Goal: Task Accomplishment & Management: Complete application form

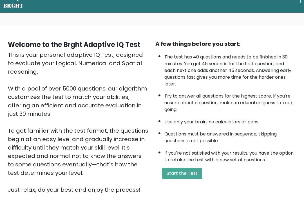
scroll to position [20, 0]
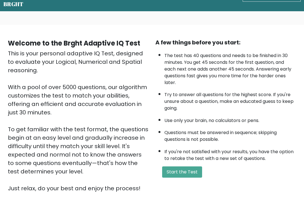
click at [190, 178] on button "Start the Test" at bounding box center [182, 172] width 40 height 11
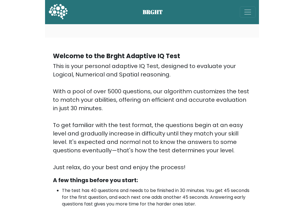
scroll to position [28, 0]
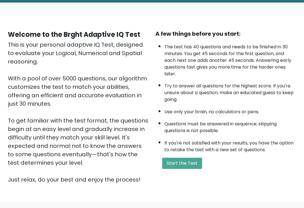
click at [189, 169] on button "Start the Test" at bounding box center [182, 163] width 40 height 11
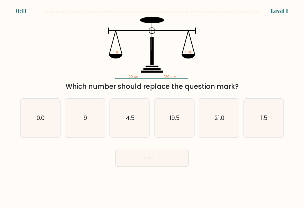
click at [87, 128] on icon "9" at bounding box center [85, 118] width 39 height 39
click at [152, 107] on input "b. 9" at bounding box center [152, 105] width 0 height 3
radio input "true"
click at [160, 160] on icon at bounding box center [157, 157] width 8 height 3
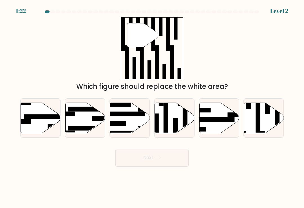
click at [262, 120] on icon at bounding box center [264, 118] width 40 height 30
click at [152, 107] on input "f." at bounding box center [152, 105] width 0 height 3
radio input "true"
click at [170, 164] on button "Next" at bounding box center [151, 158] width 73 height 18
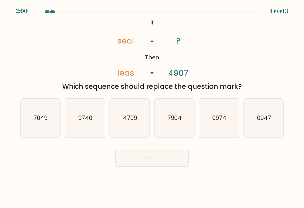
click at [132, 122] on text "4709" at bounding box center [130, 118] width 14 height 8
click at [152, 107] on input "c. 4709" at bounding box center [152, 105] width 0 height 3
radio input "true"
click at [165, 165] on button "Next" at bounding box center [151, 158] width 73 height 18
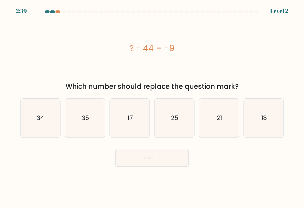
click at [94, 111] on icon "35" at bounding box center [85, 118] width 39 height 39
click at [152, 107] on input "b. 35" at bounding box center [152, 105] width 0 height 3
radio input "true"
click at [165, 167] on button "Next" at bounding box center [151, 158] width 73 height 18
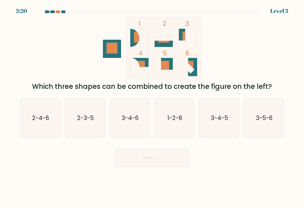
click at [175, 119] on text "1-2-6" at bounding box center [174, 118] width 15 height 8
click at [152, 107] on input "d. 1-2-6" at bounding box center [152, 105] width 0 height 3
radio input "true"
click at [176, 162] on button "Next" at bounding box center [151, 158] width 73 height 18
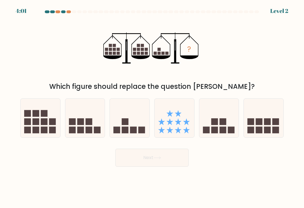
click at [143, 125] on icon at bounding box center [130, 118] width 40 height 33
click at [152, 107] on input "c." at bounding box center [152, 105] width 0 height 3
radio input "true"
click at [177, 163] on button "Next" at bounding box center [151, 158] width 73 height 18
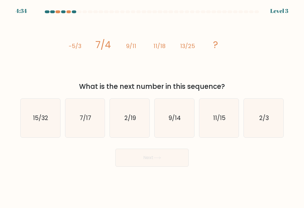
click at [33, 128] on icon "15/32" at bounding box center [40, 118] width 39 height 39
click at [152, 107] on input "a. 15/32" at bounding box center [152, 105] width 0 height 3
radio input "true"
click at [146, 162] on button "Next" at bounding box center [151, 158] width 73 height 18
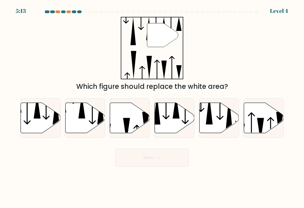
click at [180, 126] on icon at bounding box center [175, 118] width 40 height 30
click at [152, 107] on input "d." at bounding box center [152, 105] width 0 height 3
radio input "true"
click at [169, 164] on button "Next" at bounding box center [151, 158] width 73 height 18
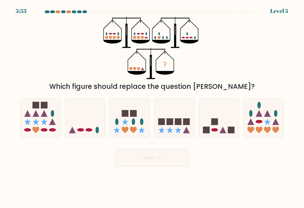
click at [91, 128] on icon at bounding box center [85, 118] width 40 height 33
click at [152, 107] on input "b." at bounding box center [152, 105] width 0 height 3
radio input "true"
click at [160, 159] on icon at bounding box center [157, 158] width 7 height 3
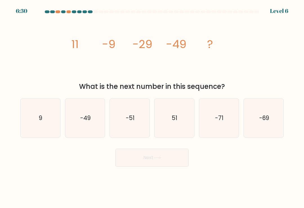
click at [271, 125] on icon "-69" at bounding box center [263, 118] width 39 height 39
click at [152, 107] on input "f. -69" at bounding box center [152, 105] width 0 height 3
radio input "true"
click at [174, 163] on button "Next" at bounding box center [151, 158] width 73 height 18
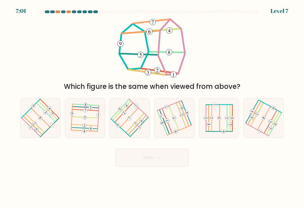
click at [137, 128] on 481 at bounding box center [137, 125] width 18 height 19
click at [152, 107] on input "c." at bounding box center [152, 105] width 0 height 3
radio input "true"
click at [159, 163] on button "Next" at bounding box center [151, 158] width 73 height 18
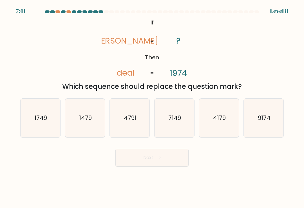
click at [91, 132] on icon "1479" at bounding box center [85, 118] width 39 height 39
click at [152, 107] on input "b. 1479" at bounding box center [152, 105] width 0 height 3
radio input "true"
click at [147, 161] on button "Next" at bounding box center [151, 158] width 73 height 18
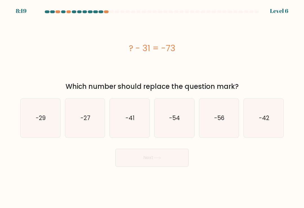
click at [39, 122] on text "-29" at bounding box center [41, 118] width 10 height 8
click at [152, 107] on input "a. -29" at bounding box center [152, 105] width 0 height 3
radio input "true"
click at [154, 157] on button "Next" at bounding box center [151, 158] width 73 height 18
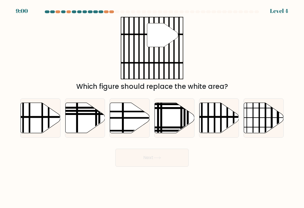
click at [223, 129] on icon at bounding box center [219, 118] width 40 height 30
click at [152, 107] on input "e." at bounding box center [152, 105] width 0 height 3
radio input "true"
click at [172, 162] on button "Next" at bounding box center [151, 158] width 73 height 18
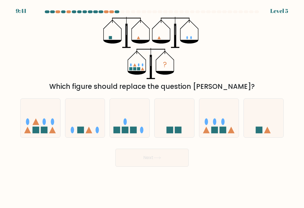
click at [44, 120] on icon at bounding box center [41, 118] width 40 height 33
click at [152, 107] on input "a." at bounding box center [152, 105] width 0 height 3
radio input "true"
click at [155, 164] on button "Next" at bounding box center [151, 158] width 73 height 18
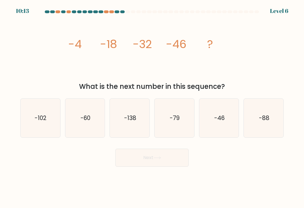
click at [270, 121] on icon "-88" at bounding box center [263, 118] width 39 height 39
click at [152, 107] on input "f. -88" at bounding box center [152, 105] width 0 height 3
radio input "true"
click at [169, 167] on button "Next" at bounding box center [151, 158] width 73 height 18
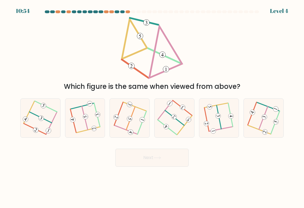
click at [226, 125] on icon at bounding box center [219, 118] width 30 height 31
click at [152, 107] on input "e." at bounding box center [152, 105] width 0 height 3
radio input "true"
click at [175, 165] on button "Next" at bounding box center [151, 158] width 73 height 18
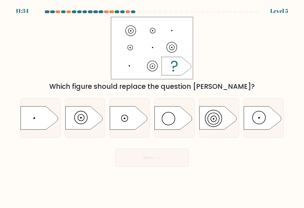
click at [135, 125] on icon at bounding box center [128, 118] width 37 height 23
click at [152, 107] on input "c." at bounding box center [152, 105] width 0 height 3
radio input "true"
click at [169, 160] on button "Next" at bounding box center [151, 158] width 73 height 18
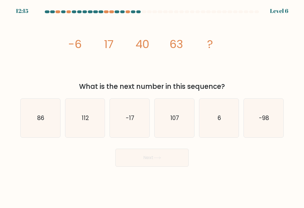
click at [90, 129] on icon "112" at bounding box center [85, 118] width 39 height 39
click at [152, 107] on input "b. 112" at bounding box center [152, 105] width 0 height 3
radio input "true"
click at [173, 164] on button "Next" at bounding box center [151, 158] width 73 height 18
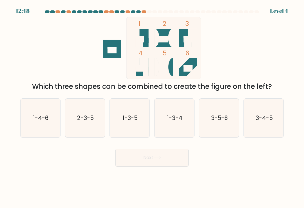
click at [42, 134] on icon "1-4-6" at bounding box center [40, 118] width 39 height 39
click at [152, 107] on input "a. 1-4-6" at bounding box center [152, 105] width 0 height 3
radio input "true"
click at [182, 125] on icon "1-3-4" at bounding box center [174, 118] width 39 height 39
click at [152, 107] on input "d. 1-3-4" at bounding box center [152, 105] width 0 height 3
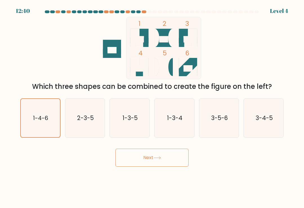
radio input "true"
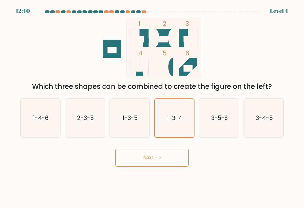
click at [171, 162] on button "Next" at bounding box center [151, 158] width 73 height 18
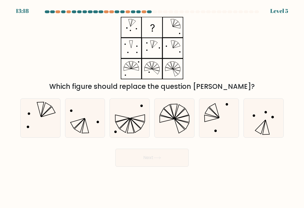
click at [186, 126] on icon at bounding box center [174, 118] width 39 height 39
click at [152, 107] on input "d." at bounding box center [152, 105] width 0 height 3
radio input "true"
click at [174, 160] on button "Next" at bounding box center [151, 158] width 73 height 18
